Goal: Navigation & Orientation: Understand site structure

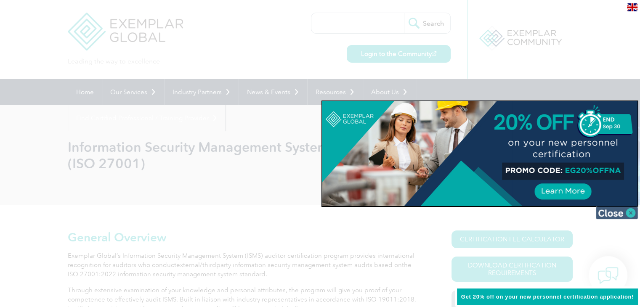
click at [623, 214] on img at bounding box center [616, 212] width 42 height 13
